Goal: Transaction & Acquisition: Purchase product/service

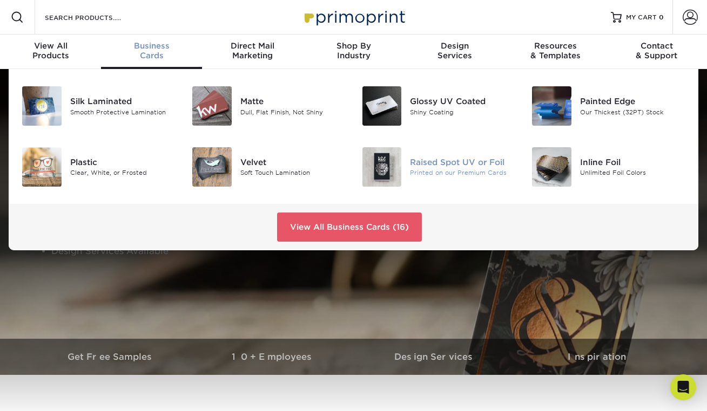
click at [472, 168] on div "Raised Spot UV or Foil" at bounding box center [462, 163] width 105 height 12
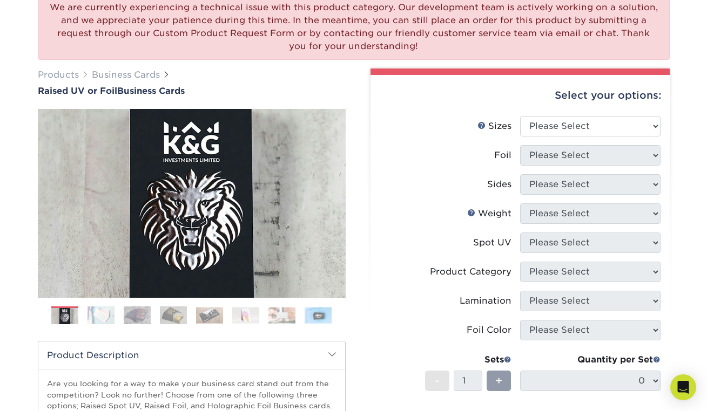
scroll to position [101, 0]
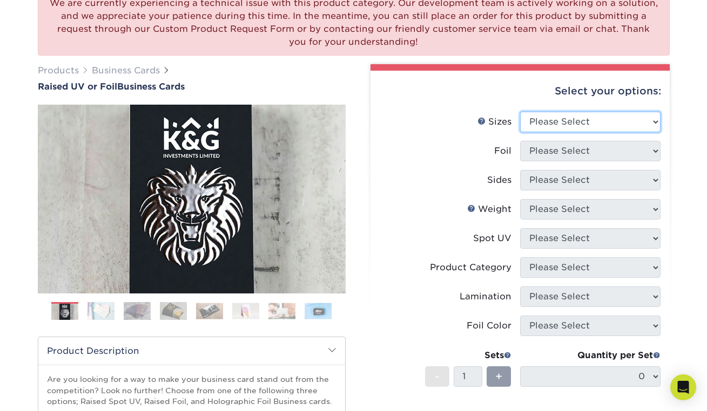
select select "2.00x3.50"
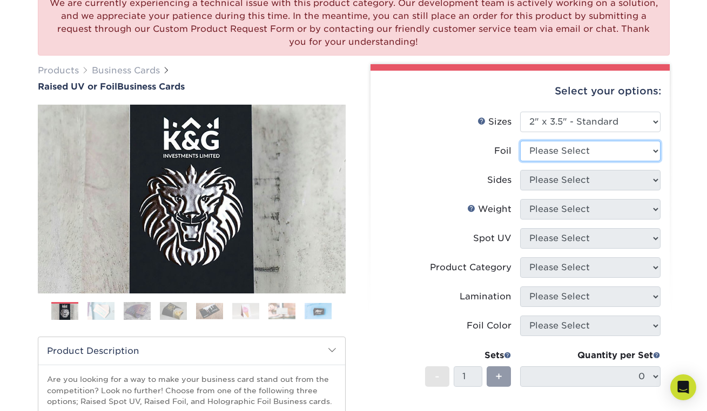
select select "0"
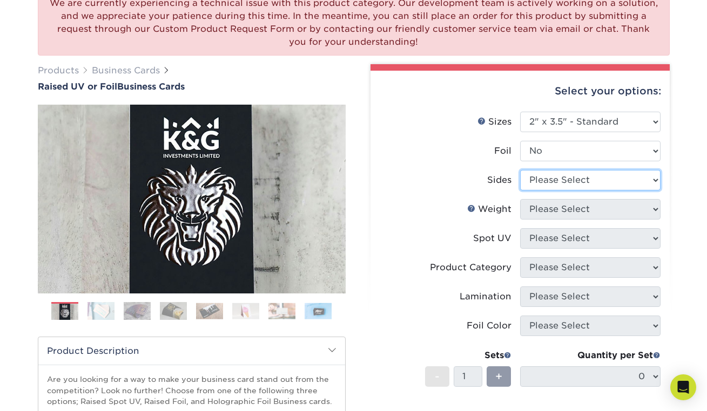
click at [553, 179] on select "Please Select Print Both Sides Print Front Only" at bounding box center [590, 180] width 140 height 21
select select "13abbda7-1d64-4f25-8bb2-c179b224825d"
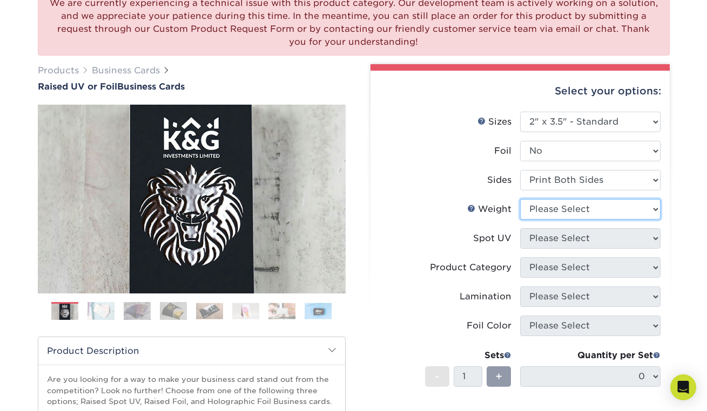
select select "16PT"
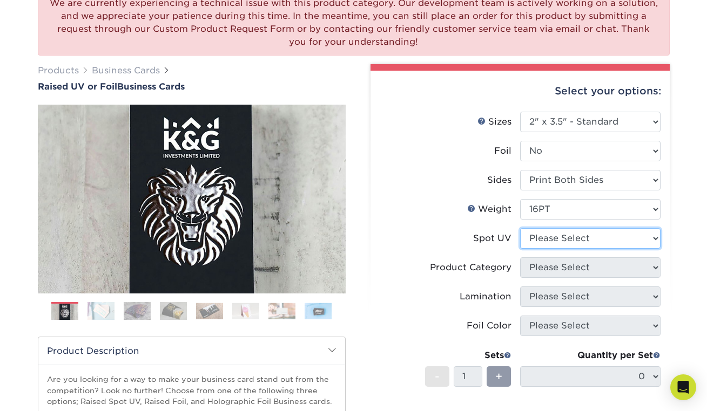
select select "1"
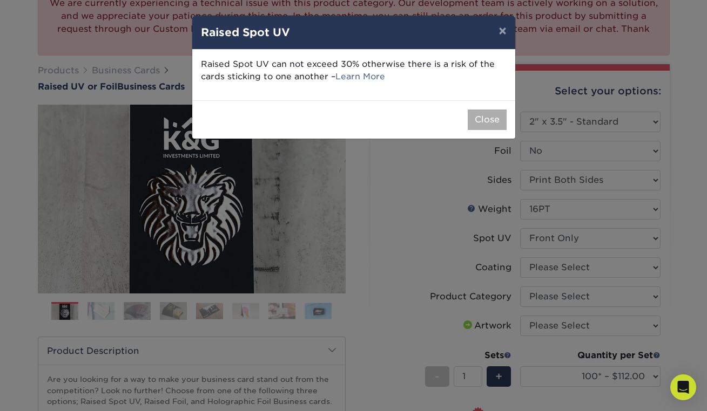
click at [475, 119] on button "Close" at bounding box center [487, 120] width 39 height 21
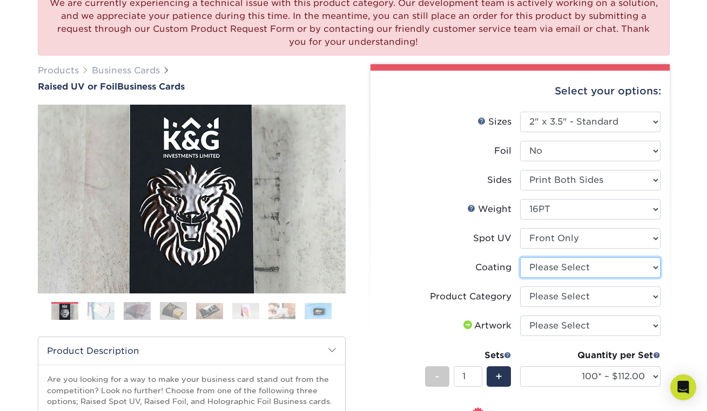
select select "3e7618de-abca-4bda-9f97-8b9129e913d8"
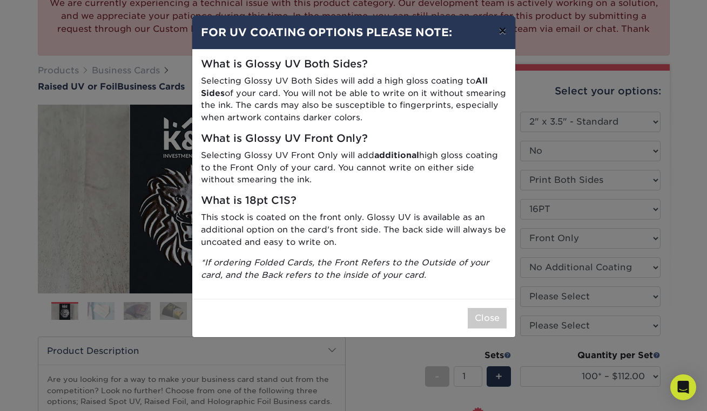
click at [498, 34] on button "×" at bounding box center [502, 31] width 25 height 30
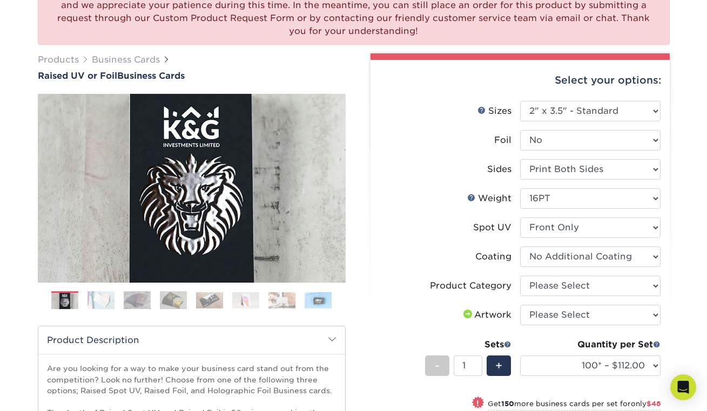
scroll to position [116, 0]
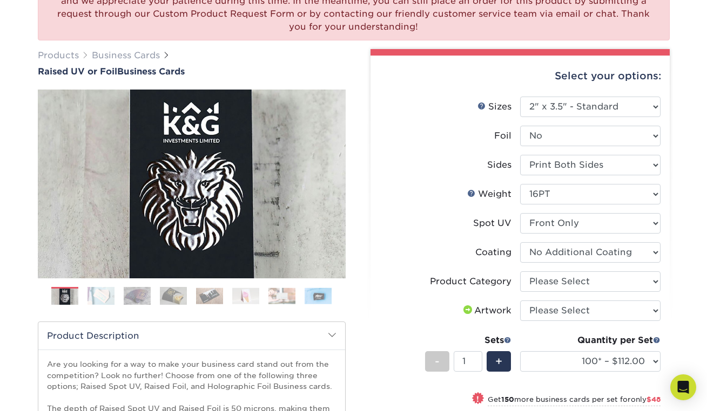
click at [100, 295] on img at bounding box center [100, 296] width 27 height 19
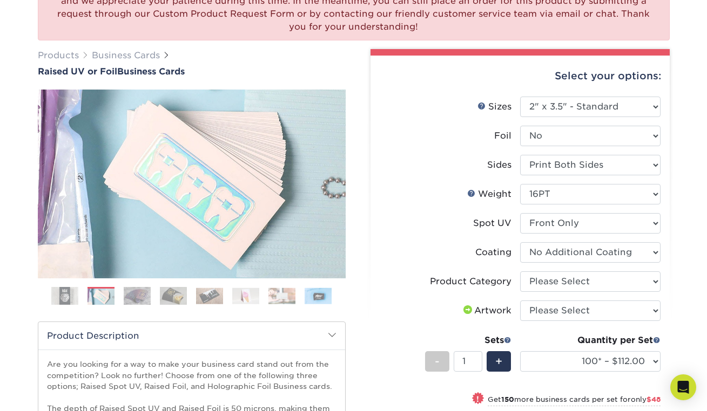
click at [139, 294] on img at bounding box center [137, 296] width 27 height 19
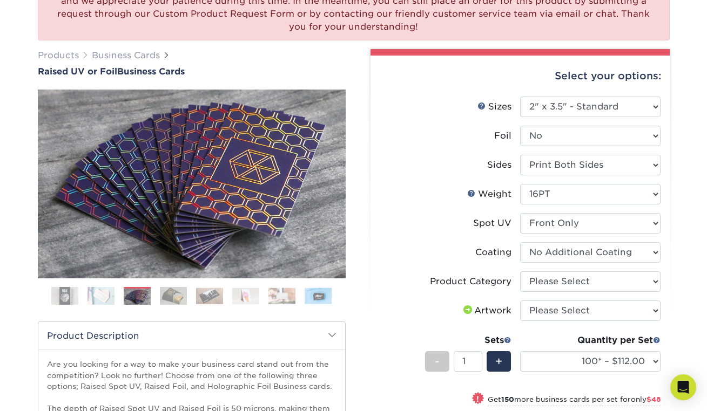
click at [168, 297] on img at bounding box center [173, 296] width 27 height 19
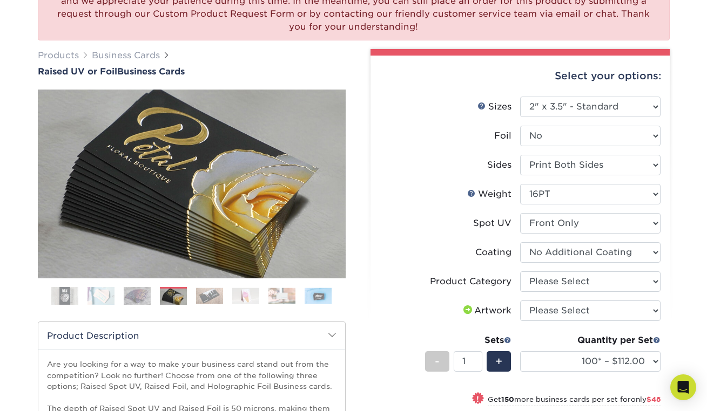
click at [200, 298] on img at bounding box center [209, 296] width 27 height 17
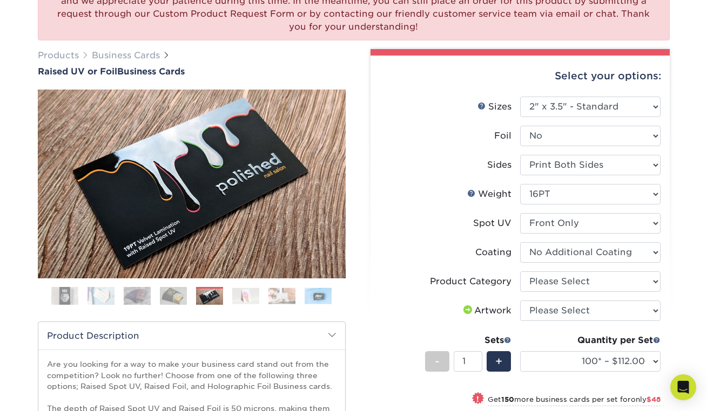
click at [241, 298] on img at bounding box center [245, 296] width 27 height 17
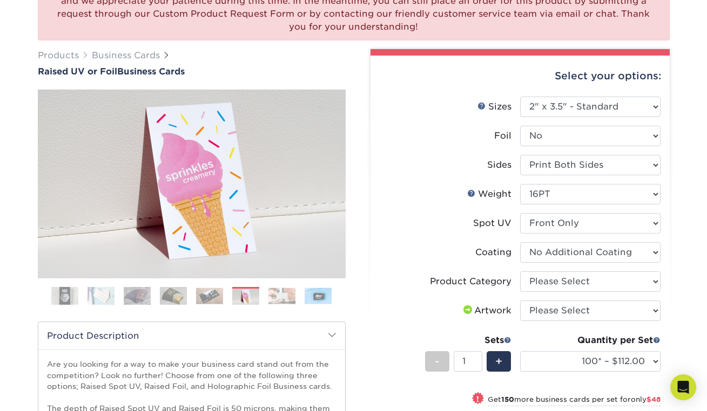
click at [285, 296] on img at bounding box center [281, 296] width 27 height 17
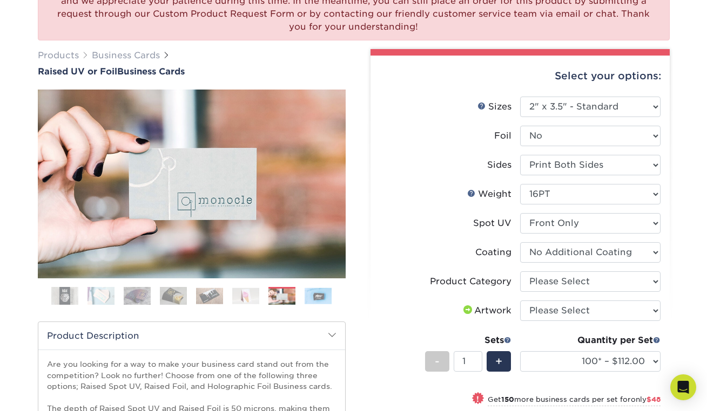
click at [316, 297] on img at bounding box center [318, 296] width 27 height 17
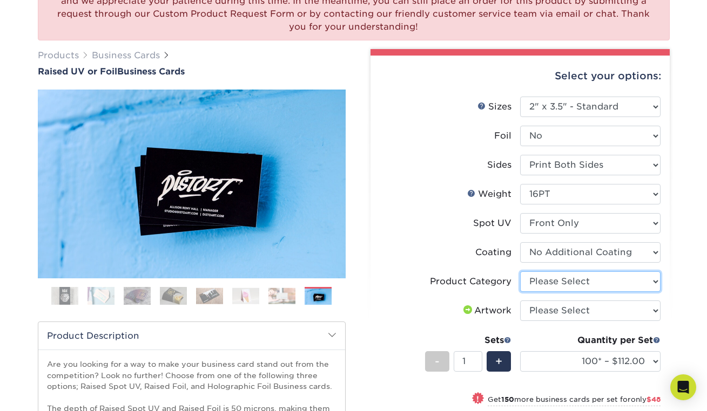
select select "3b5148f1-0588-4f88-a218-97bcfdce65c1"
select select "upload"
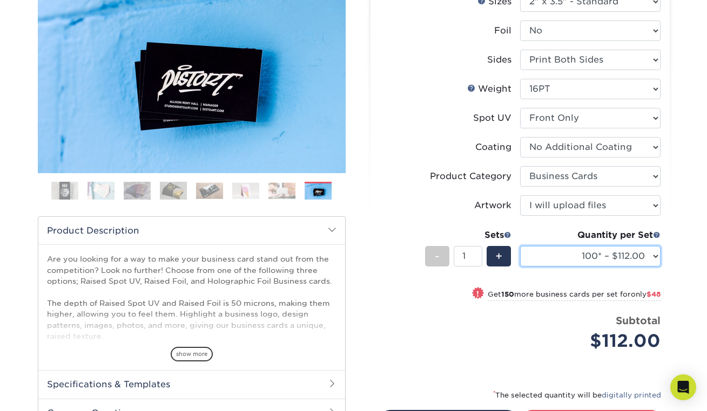
scroll to position [261, 0]
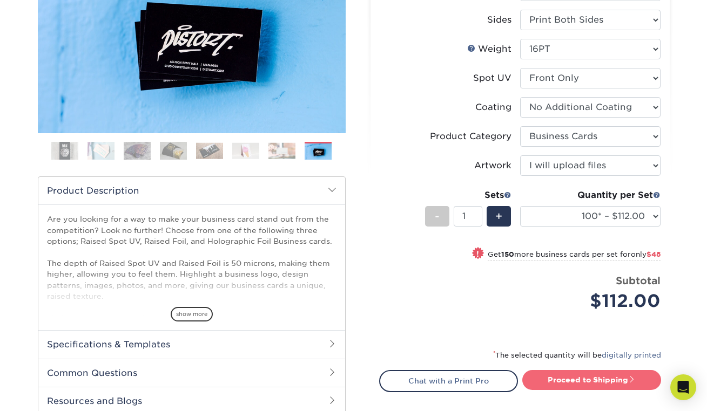
click at [554, 378] on link "Proceed to Shipping" at bounding box center [591, 379] width 139 height 19
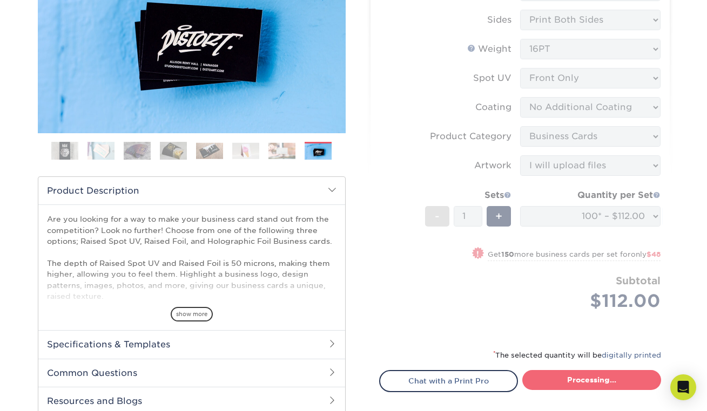
type input "Set 1"
select select "52069502-5f9e-478c-8054-338319a33c46"
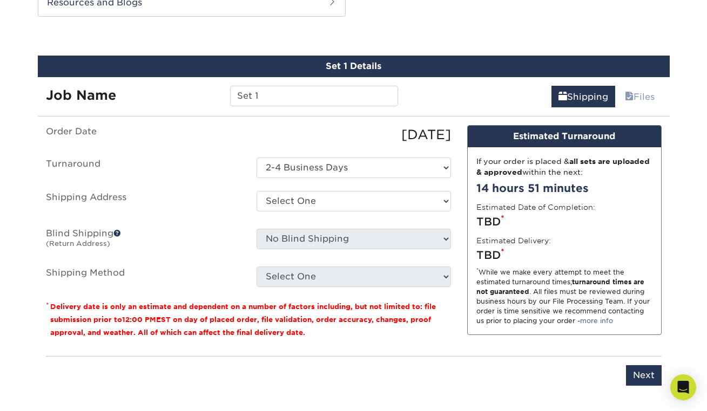
scroll to position [661, 0]
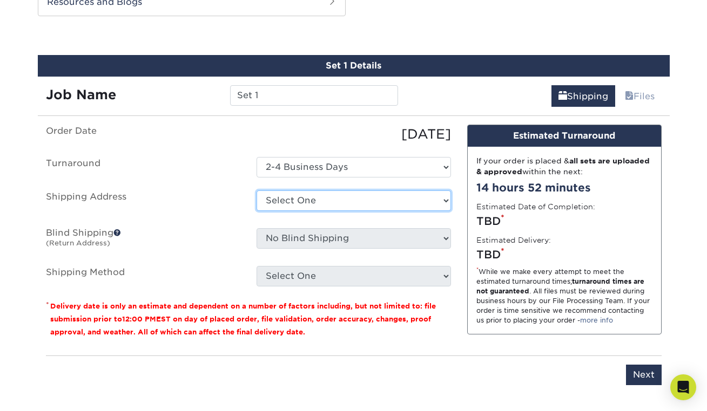
select select "newaddress"
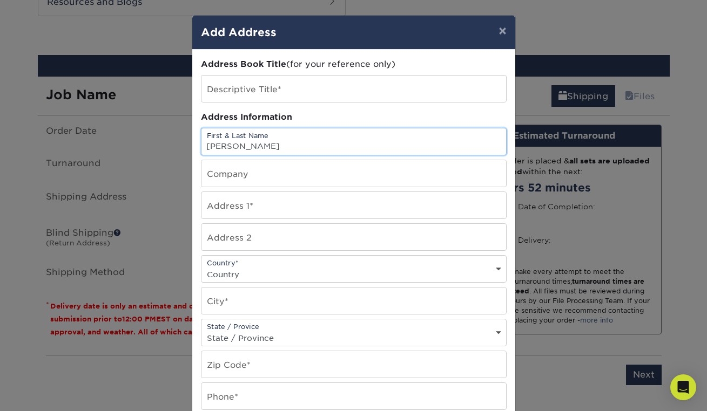
type input "Matthew Kontz"
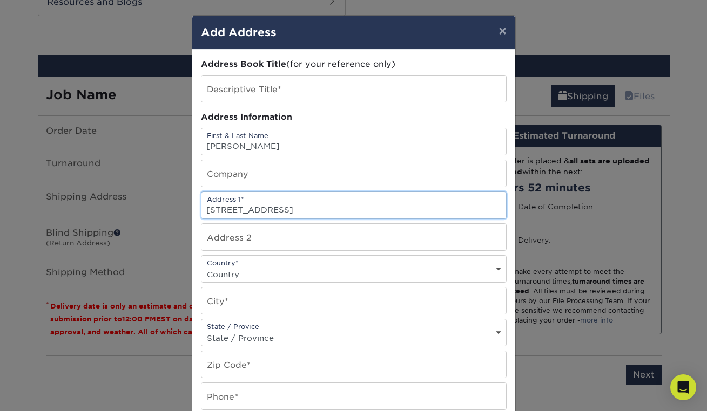
type input "10101 Tin Maple Dr Unit 122"
select select "US"
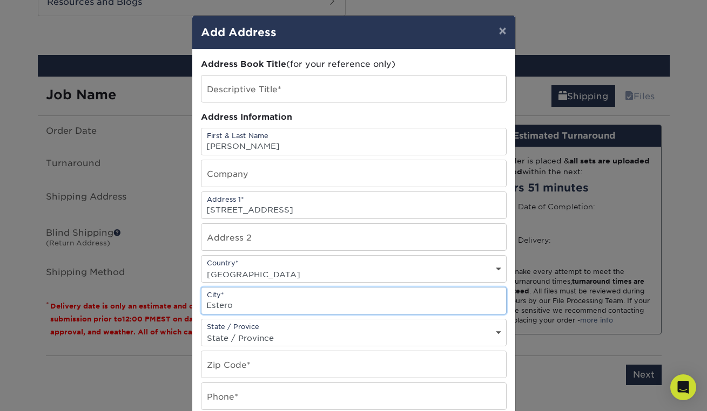
type input "Estero"
select select "FL"
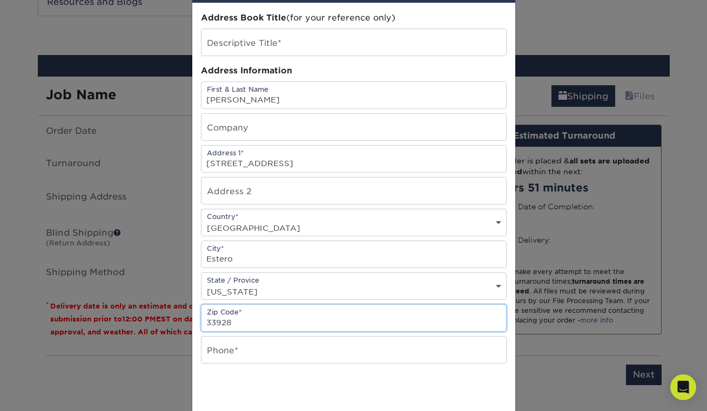
scroll to position [62, 0]
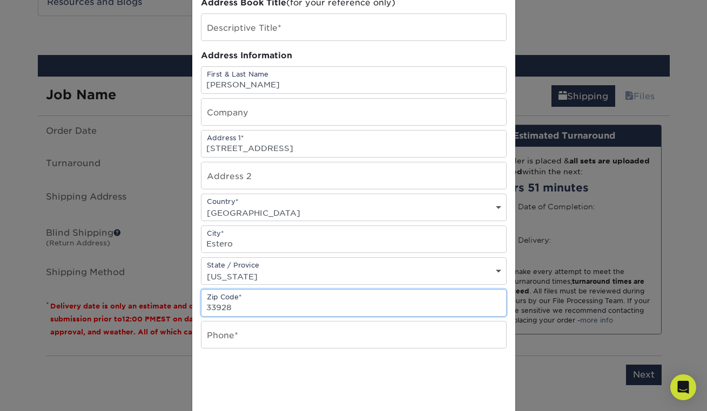
type input "33928"
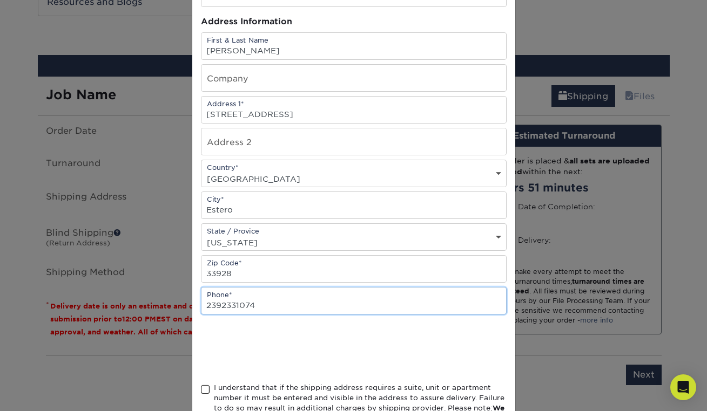
scroll to position [110, 0]
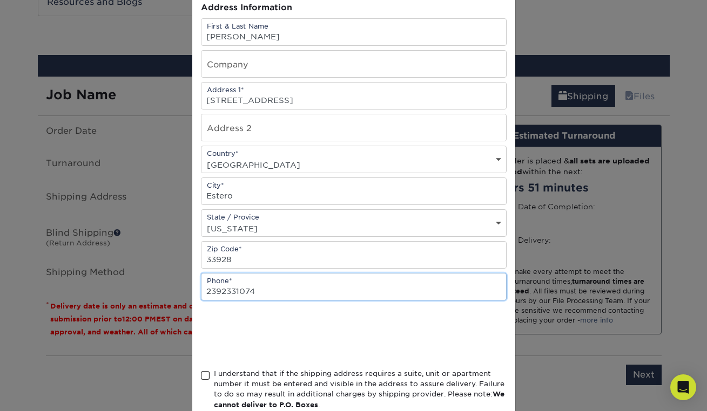
type input "2392331074"
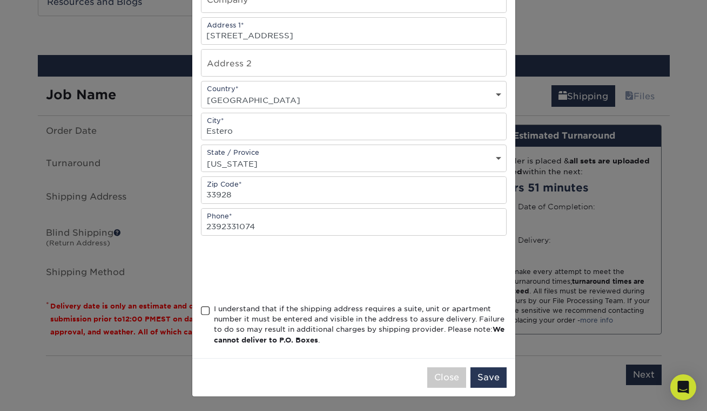
scroll to position [174, 0]
click at [204, 308] on span at bounding box center [205, 312] width 9 height 10
click at [0, 0] on input "I understand that if the shipping address requires a suite, unit or apartment n…" at bounding box center [0, 0] width 0 height 0
click at [493, 376] on button "Save" at bounding box center [488, 378] width 36 height 21
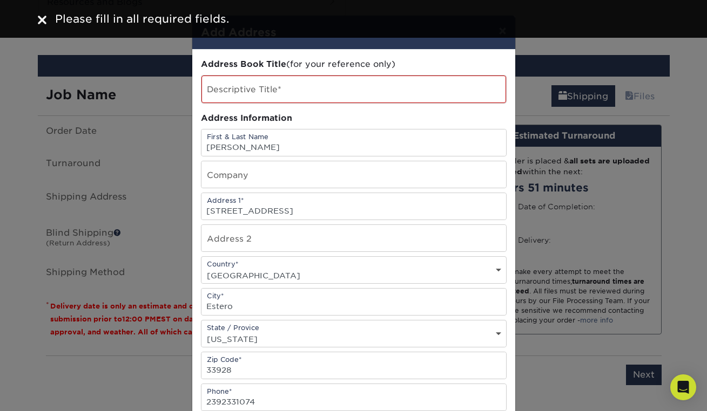
scroll to position [0, 0]
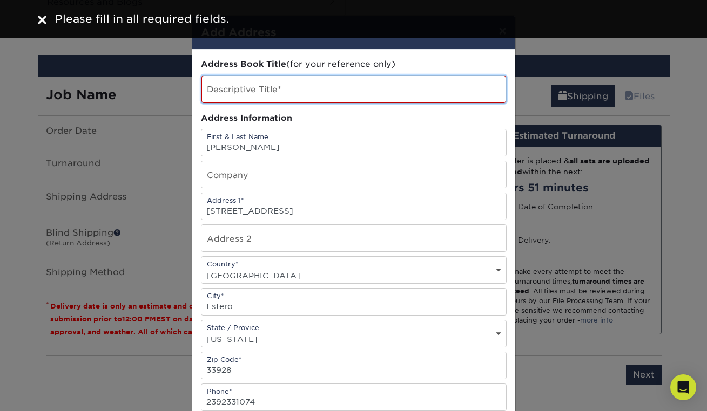
click at [332, 87] on input "text" at bounding box center [353, 90] width 305 height 28
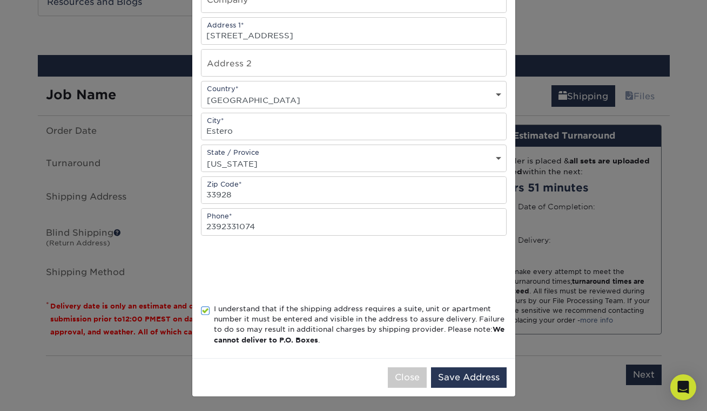
scroll to position [175, 0]
type input "Me"
click at [457, 376] on button "Save Address" at bounding box center [469, 378] width 76 height 21
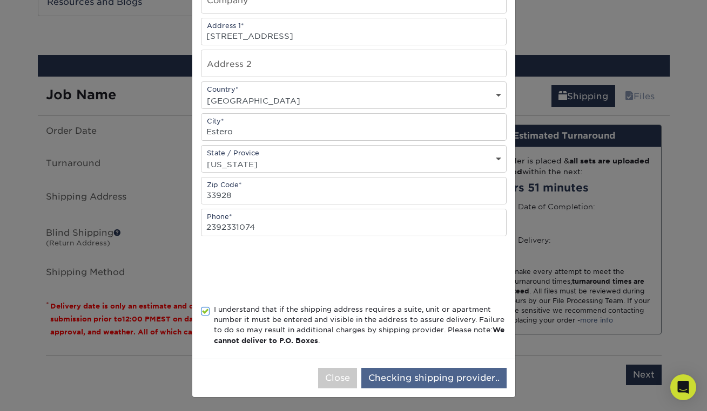
scroll to position [0, 0]
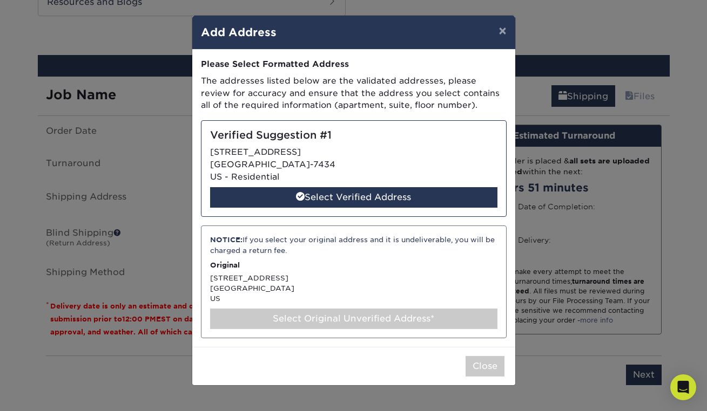
click at [323, 314] on div "Select Original Unverified Address*" at bounding box center [353, 319] width 287 height 21
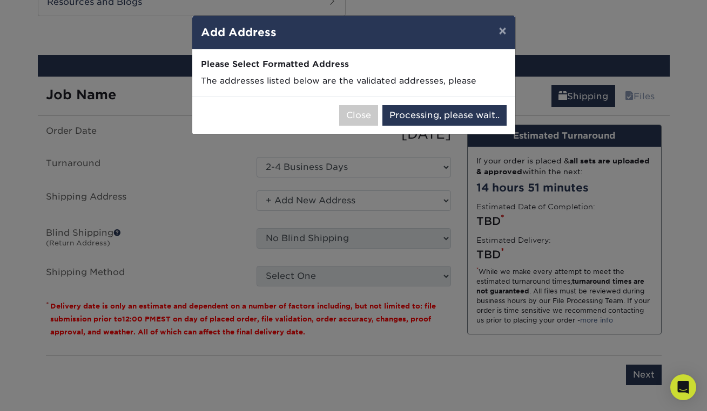
select select "285009"
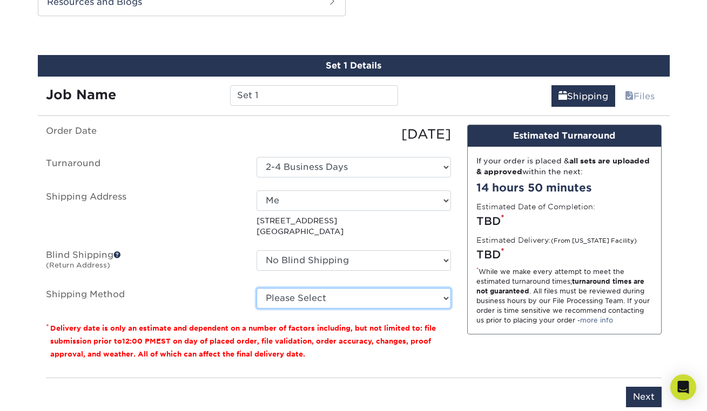
select select "03"
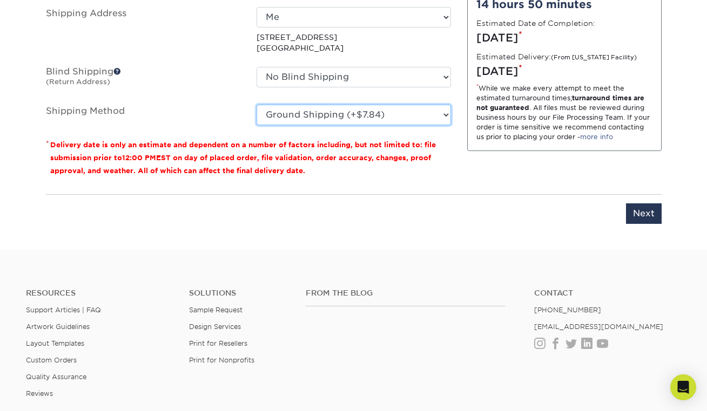
scroll to position [845, 0]
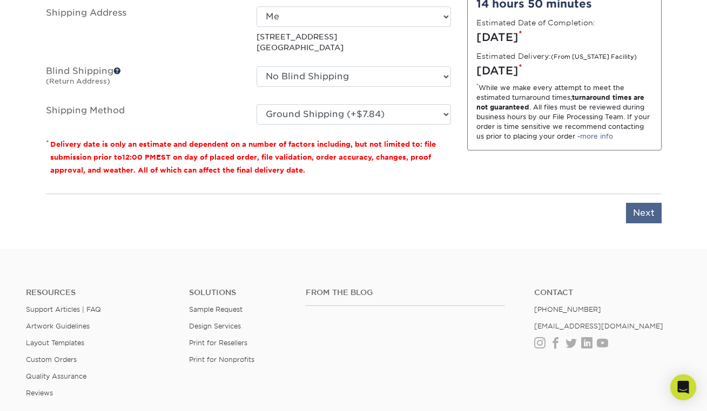
click at [633, 211] on input "Next" at bounding box center [644, 213] width 36 height 21
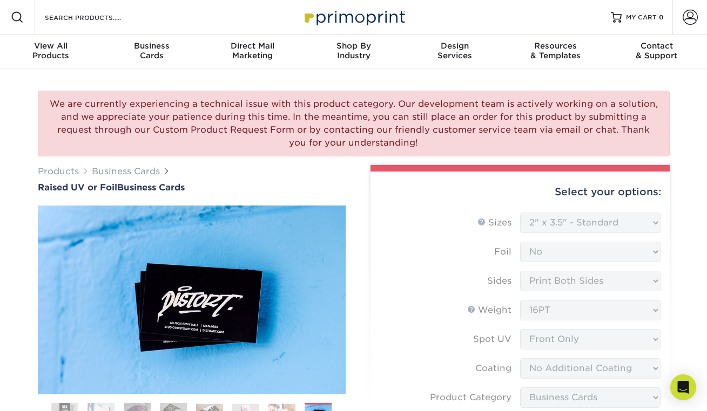
scroll to position [0, 0]
